Goal: Transaction & Acquisition: Purchase product/service

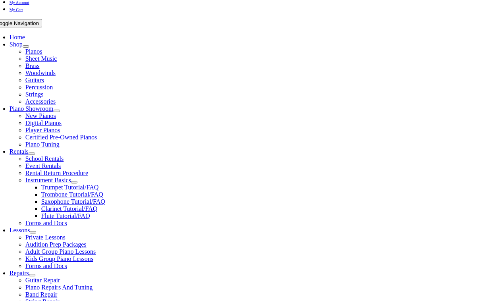
scroll to position [150, 0]
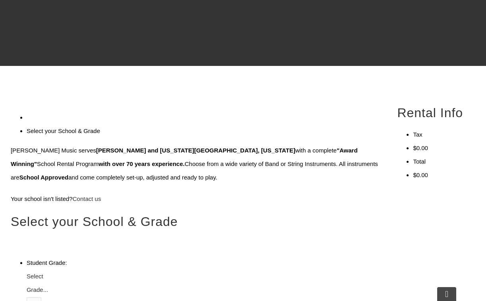
click at [48, 273] on span "Select Grade..." at bounding box center [37, 283] width 21 height 20
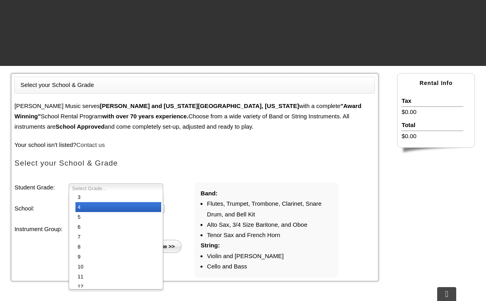
click at [112, 208] on li "4" at bounding box center [118, 207] width 86 height 10
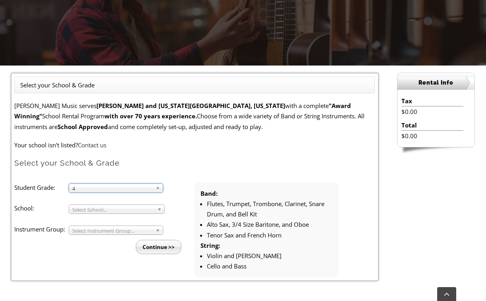
click at [116, 211] on span "Select School..." at bounding box center [113, 210] width 82 height 10
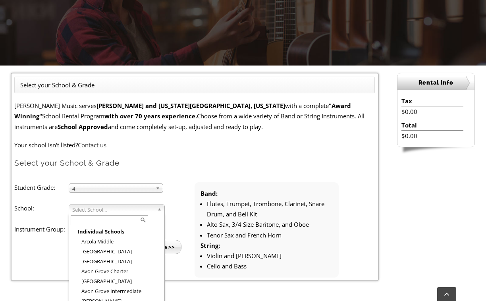
type input "q"
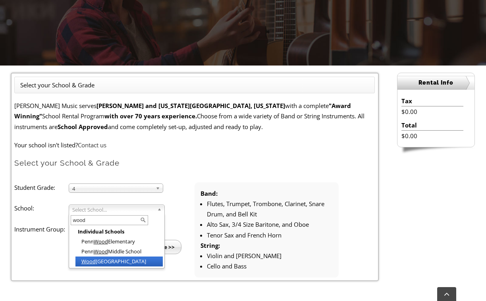
type input "wood"
click at [114, 261] on li "Wood land Elementary" at bounding box center [118, 261] width 87 height 10
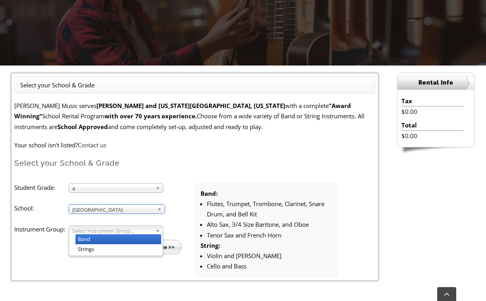
click at [107, 232] on span "Select Instrument Group..." at bounding box center [112, 231] width 80 height 10
click at [102, 238] on li "Band" at bounding box center [118, 239] width 86 height 10
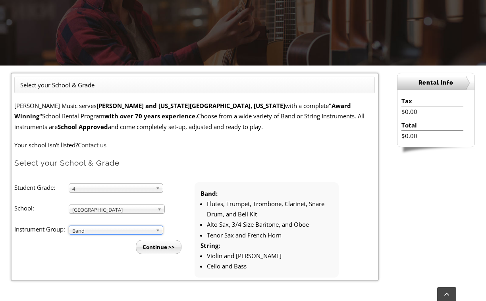
click at [158, 246] on input "Continue >>" at bounding box center [159, 247] width 46 height 14
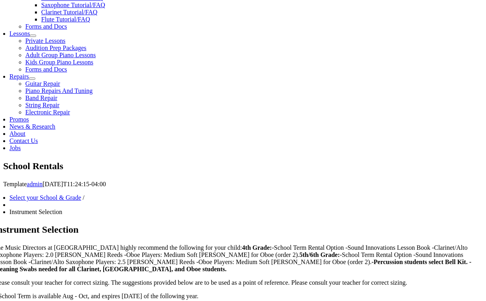
scroll to position [380, 0]
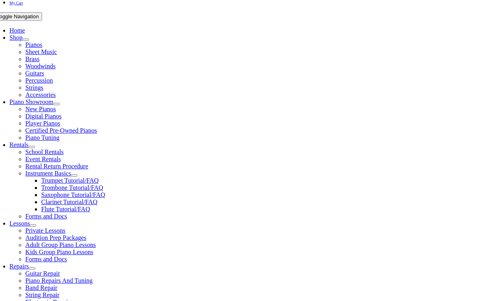
scroll to position [128, 0]
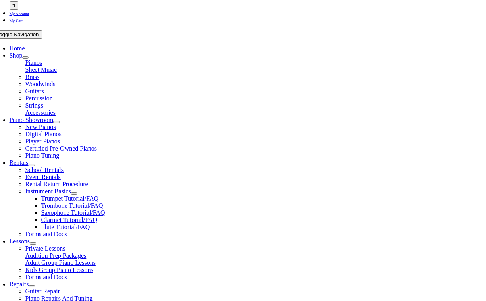
checkbox input"] "true"
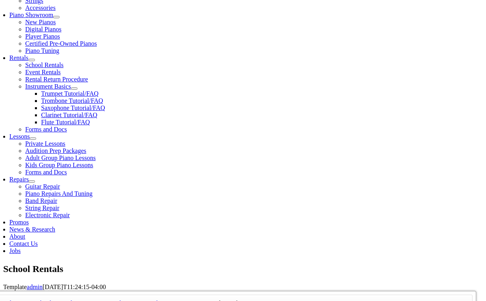
type input "1"
type input "[PERSON_NAME]"
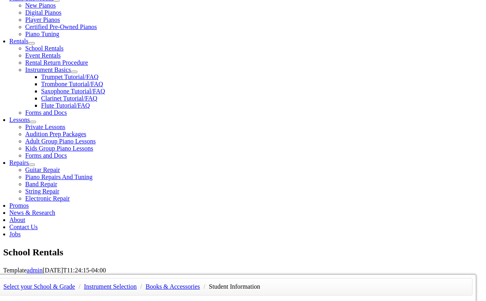
scroll to position [291, 0]
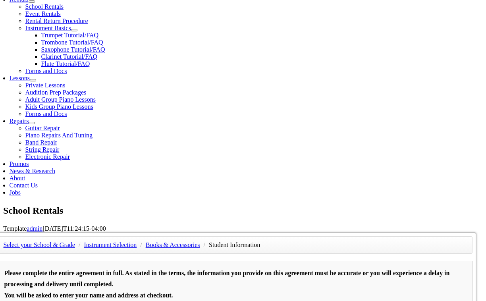
type input "[DATE]"
type input "Stephen Grabowski"
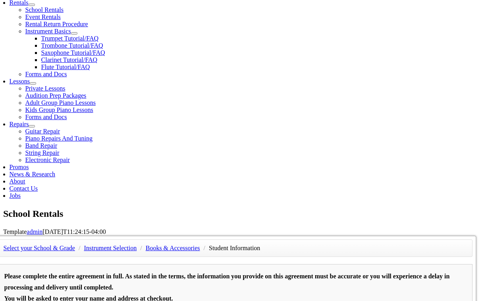
scroll to position [286, 0]
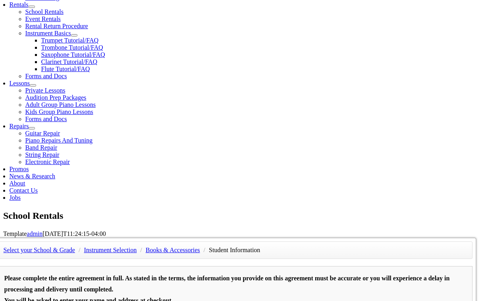
type input "610-"
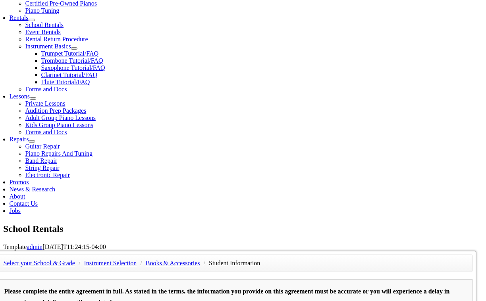
scroll to position [272, 0]
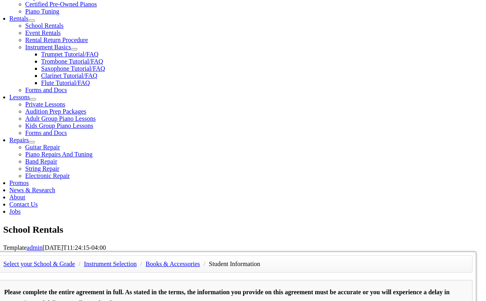
type input "Dave and Busters"
type input "610-832-9200"
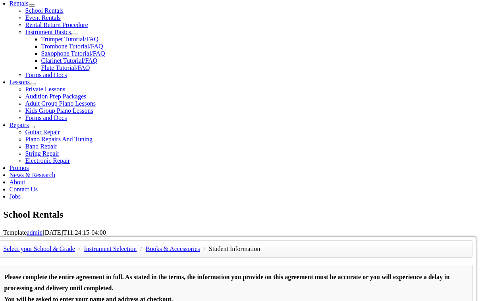
scroll to position [327, 0]
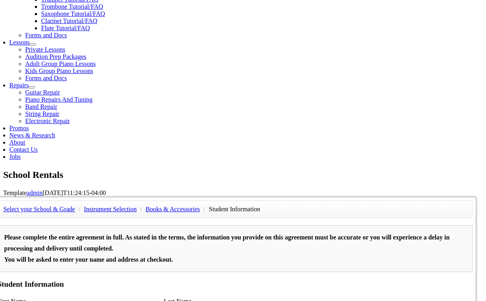
type input "29035349"
type input "Lockheed Martin"
type input "610-573-0482"
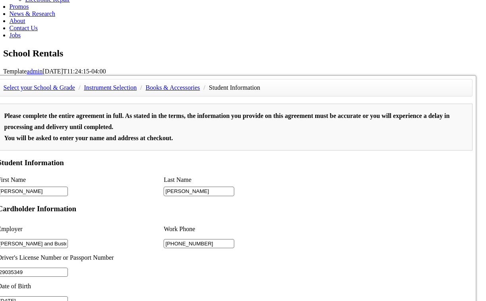
scroll to position [162, 0]
type input "2"
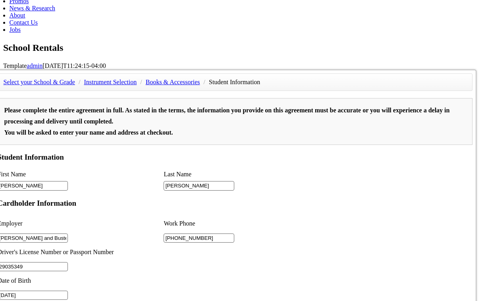
scroll to position [491, 0]
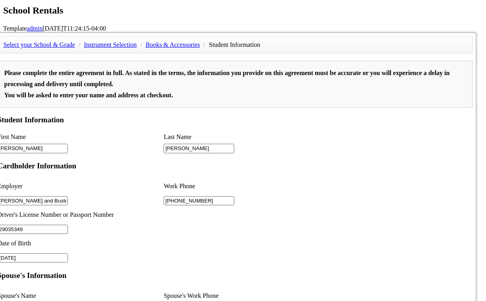
type input "610-573-0482"
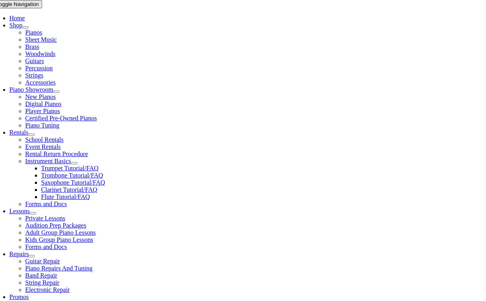
scroll to position [211, 0]
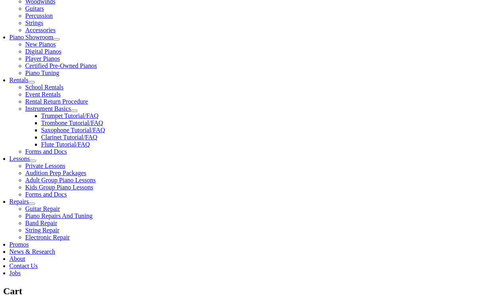
select select "PA"
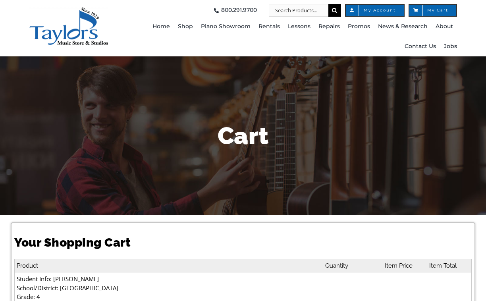
select select "PA"
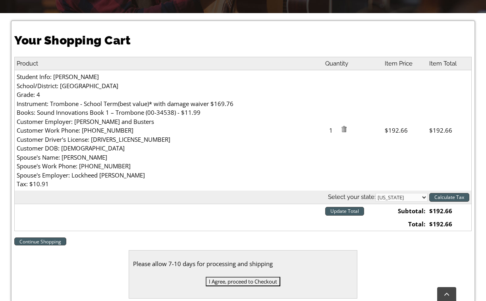
scroll to position [267, 0]
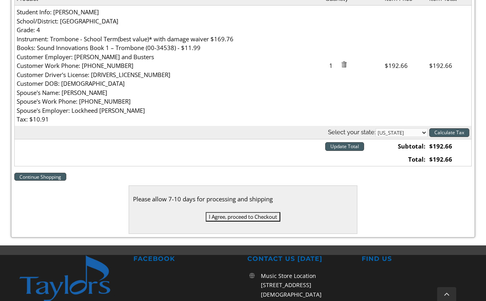
click at [243, 216] on input "I Agree, proceed to Checkout" at bounding box center [243, 217] width 75 height 10
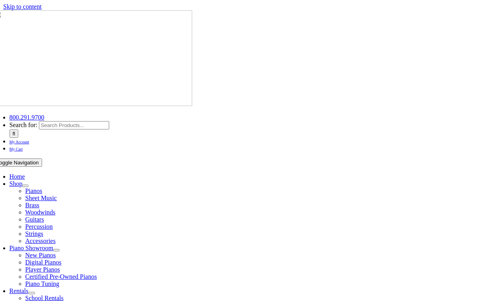
scroll to position [125, 0]
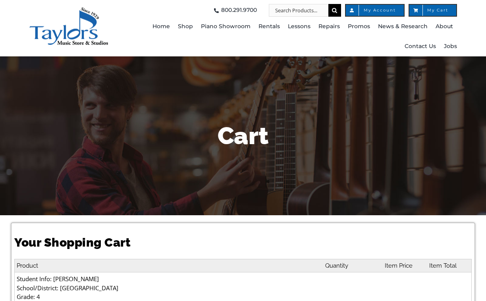
select select "PA"
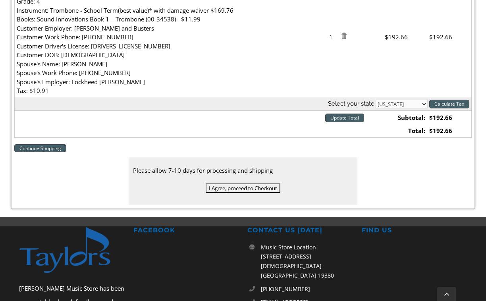
scroll to position [347, 0]
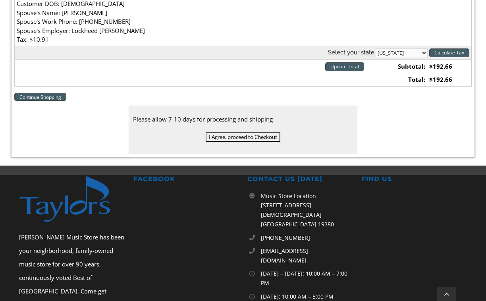
click at [244, 137] on input "I Agree, proceed to Checkout" at bounding box center [243, 137] width 75 height 10
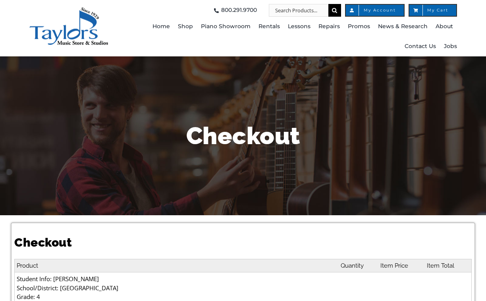
select select
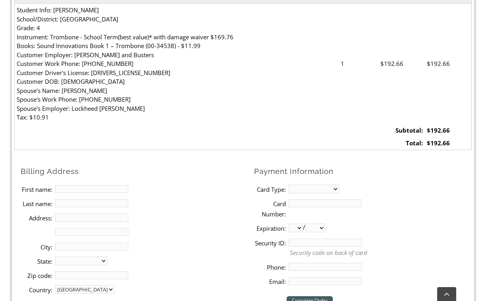
scroll to position [299, 0]
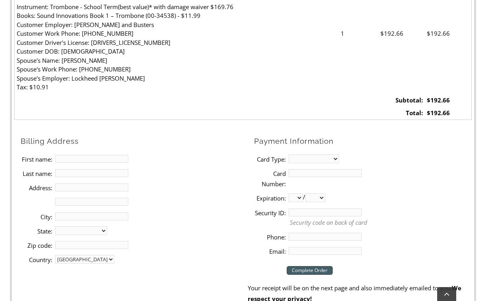
click at [85, 161] on input "First name:" at bounding box center [91, 159] width 73 height 8
type input "Christine"
type input "Grabowski"
type input "41 Brimfield Rd"
type input "Audubon"
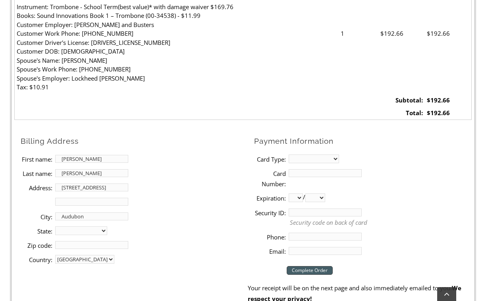
select select "PA"
type input "19403"
type input "8562368378"
type input "247chr@gmail.com"
click at [327, 157] on select "MasterCard Visa American Express Discover" at bounding box center [314, 158] width 50 height 9
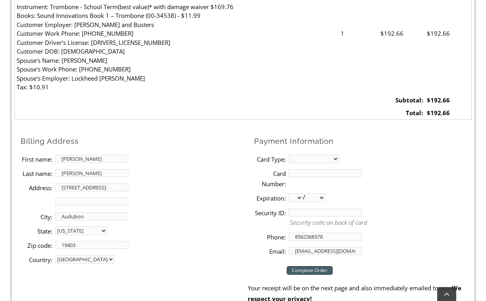
select select "visa"
click at [312, 169] on li "Card Number:" at bounding box center [363, 178] width 218 height 25
click at [313, 170] on input "Card Number:" at bounding box center [325, 173] width 73 height 8
type input "4482330200106151"
click at [266, 193] on label "Expiration:" at bounding box center [270, 198] width 32 height 10
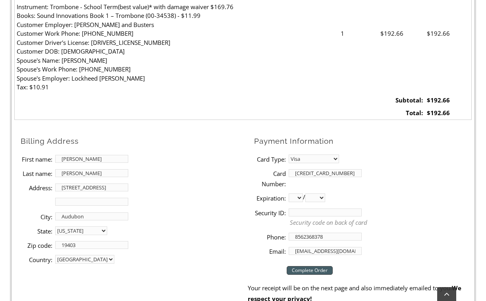
click at [289, 193] on select "01 02 03 04 05 06 07 08 09 10 11 12" at bounding box center [296, 197] width 14 height 9
click at [301, 196] on select "01 02 03 04 05 06 07 08 09 10 11 12" at bounding box center [296, 197] width 14 height 9
select select "08"
click at [322, 199] on select "2025 2026 2027 2028 2029 2030 2031 2032 2033 2034 2035 2036 2037" at bounding box center [315, 197] width 20 height 9
select select "2029"
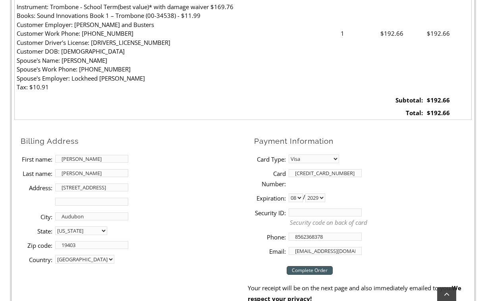
click at [306, 210] on input "Security ID:" at bounding box center [325, 212] width 73 height 8
type input "397"
click at [311, 270] on input "Complete Order" at bounding box center [310, 270] width 46 height 9
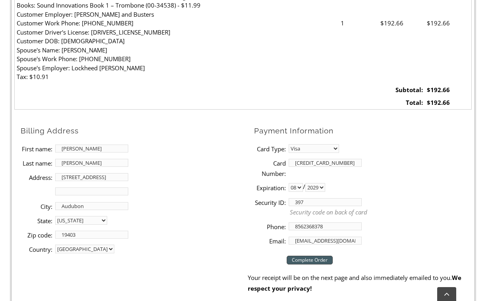
scroll to position [361, 0]
